Goal: Transaction & Acquisition: Purchase product/service

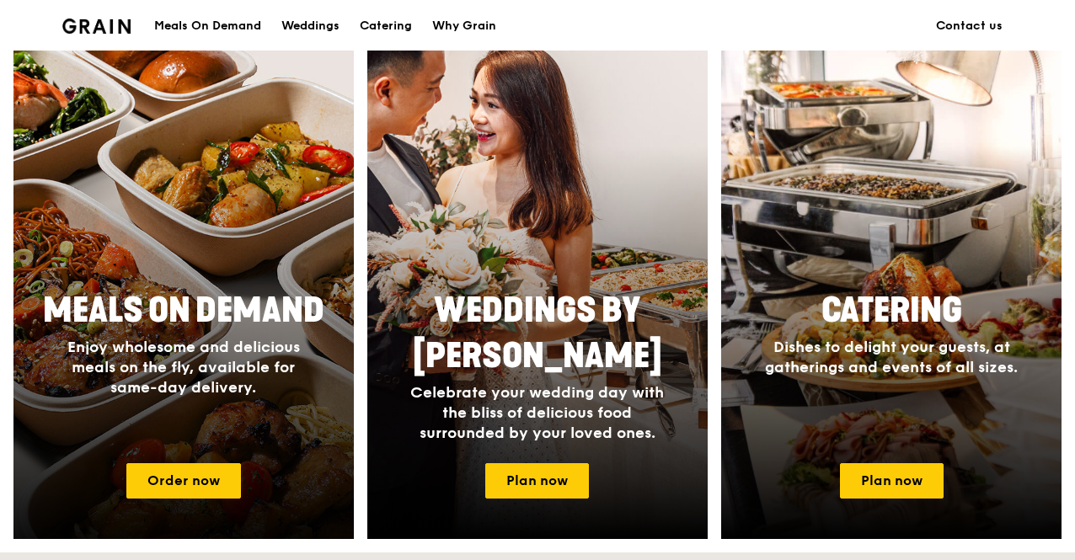
scroll to position [674, 0]
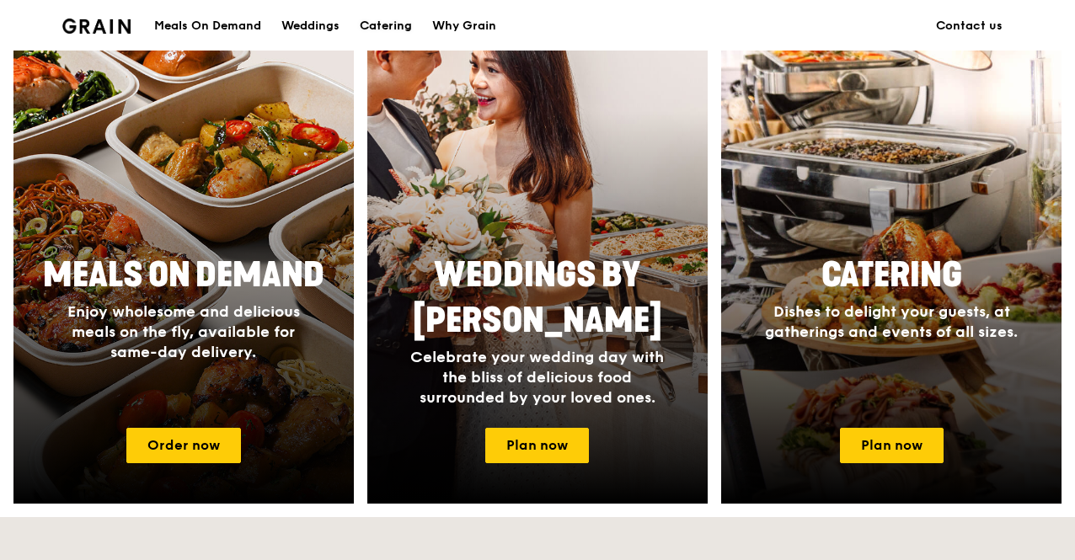
click at [403, 8] on div "Catering" at bounding box center [386, 26] width 52 height 51
click at [402, 24] on div "Catering" at bounding box center [386, 26] width 52 height 51
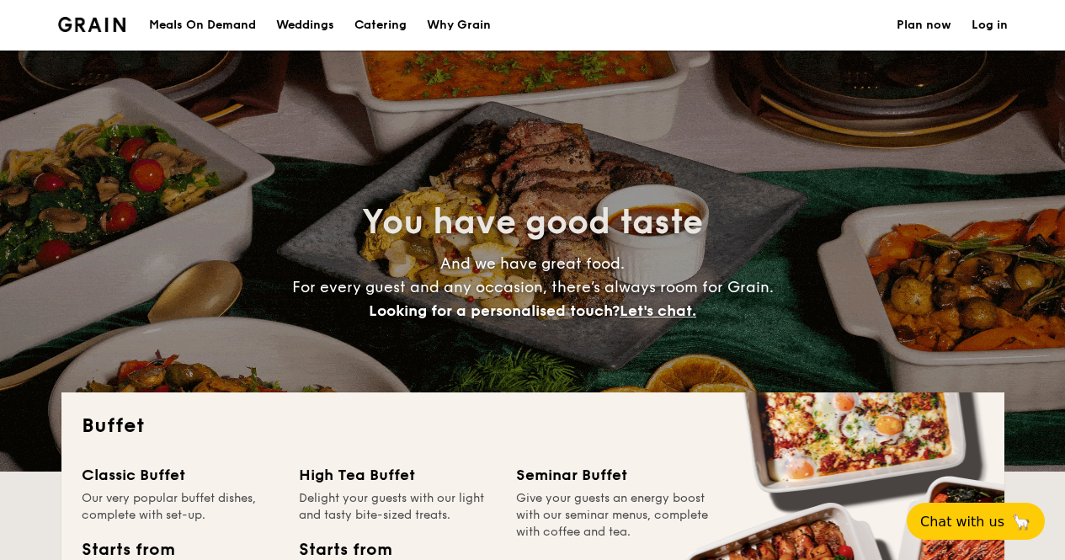
select select
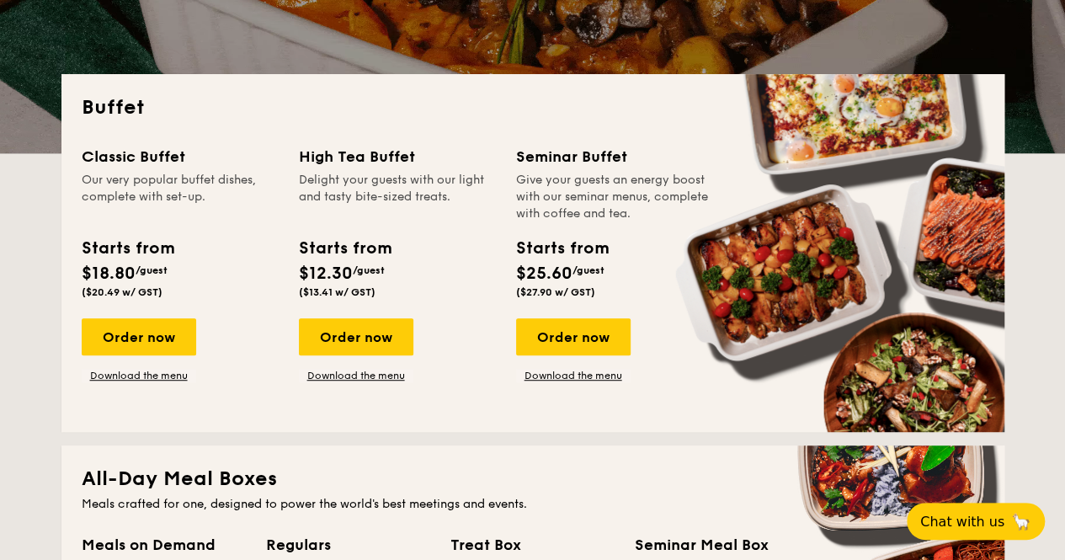
scroll to position [421, 0]
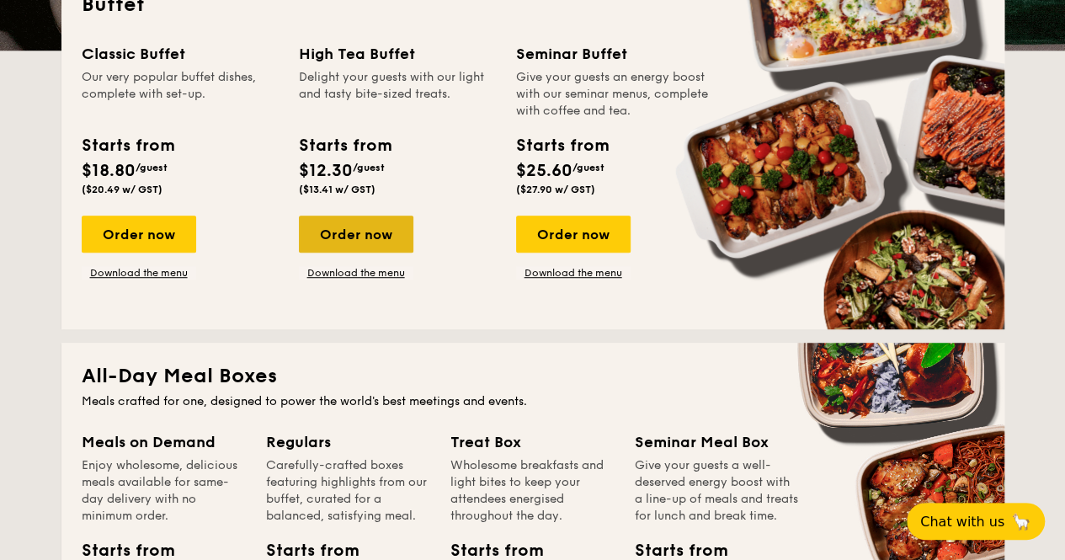
click at [357, 231] on div "Order now" at bounding box center [356, 234] width 115 height 37
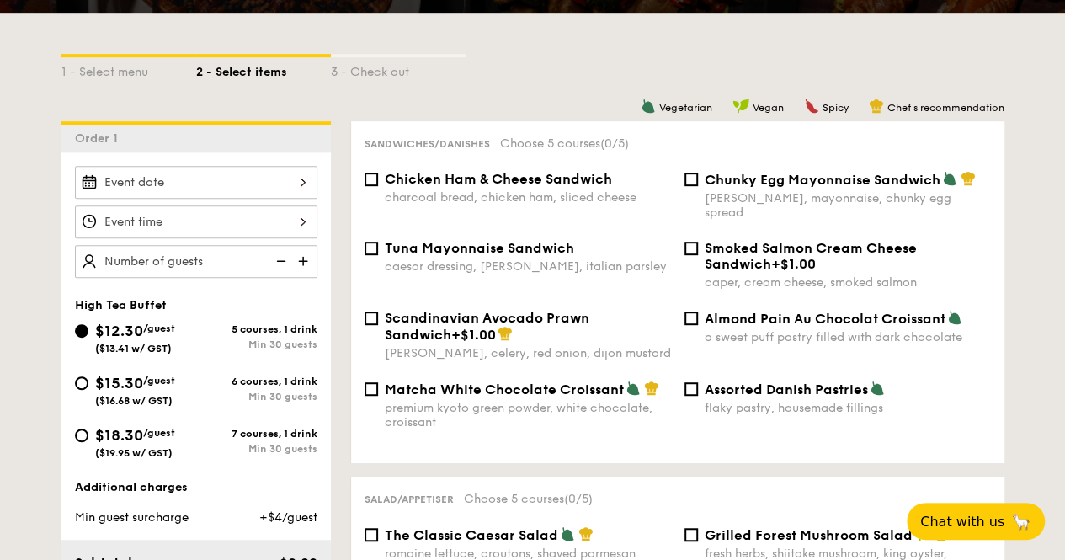
scroll to position [421, 0]
